Goal: Information Seeking & Learning: Learn about a topic

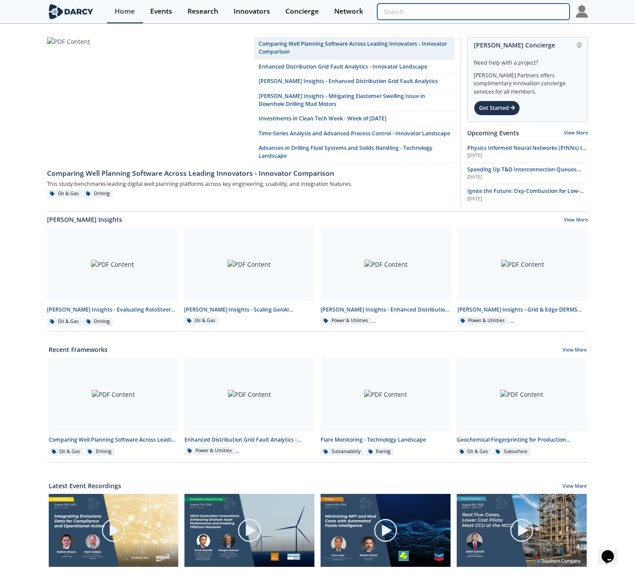
click at [558, 12] on input "search" at bounding box center [473, 12] width 192 height 16
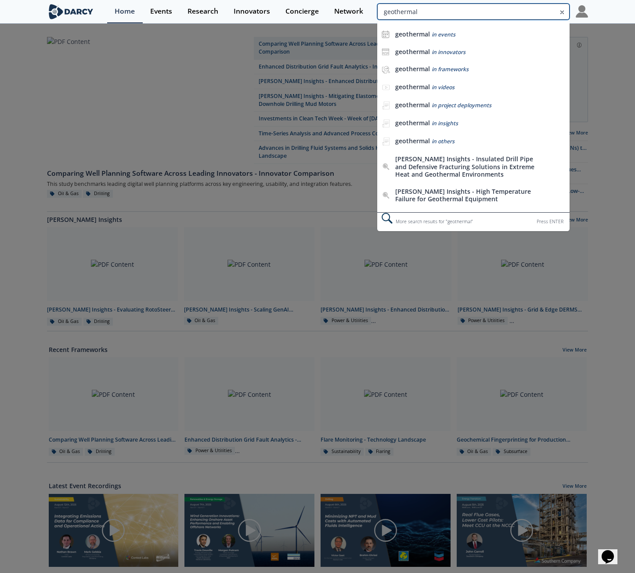
type input "geothermal"
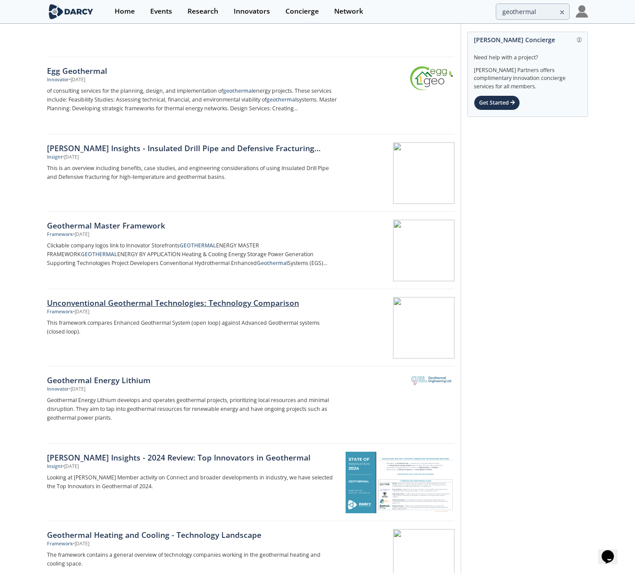
scroll to position [308, 0]
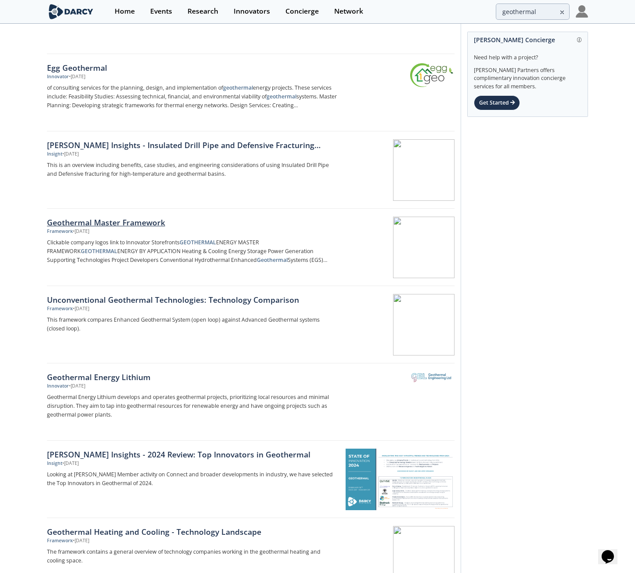
click at [132, 220] on div "Geothermal Master Framework" at bounding box center [192, 222] width 291 height 11
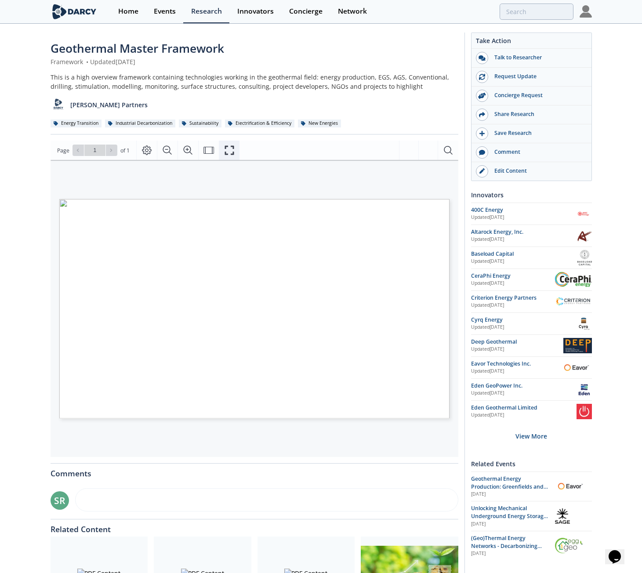
click at [222, 145] on button "Fullscreen" at bounding box center [229, 150] width 21 height 19
click at [228, 145] on button "Fullscreen" at bounding box center [229, 150] width 21 height 19
